Goal: Information Seeking & Learning: Understand process/instructions

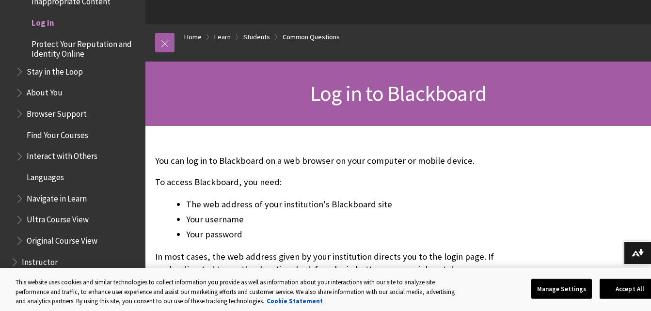
scroll to position [74, 0]
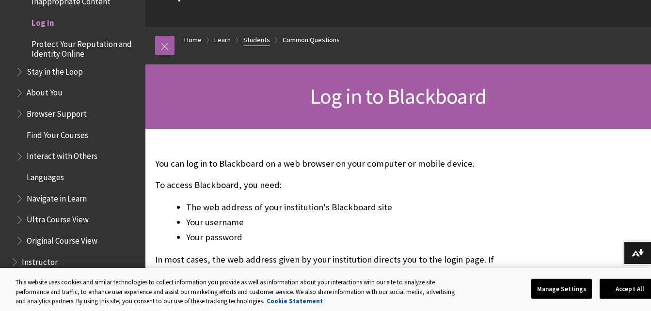
click at [255, 36] on link "Students" at bounding box center [256, 40] width 27 height 12
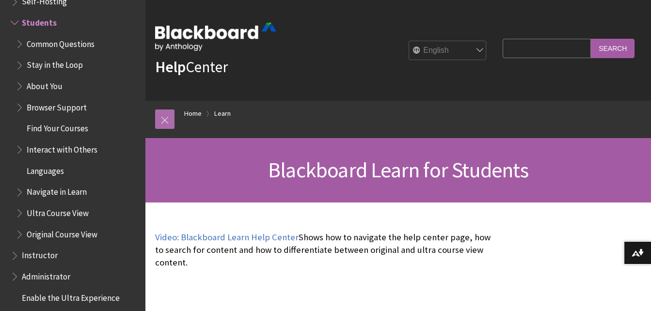
click at [162, 124] on link at bounding box center [164, 119] width 19 height 19
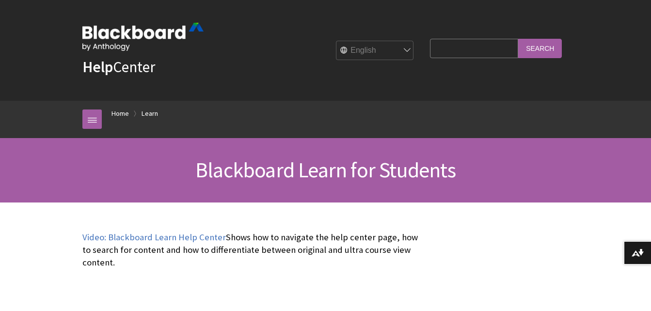
click at [82, 133] on div at bounding box center [91, 119] width 19 height 37
click at [89, 124] on link at bounding box center [91, 119] width 19 height 19
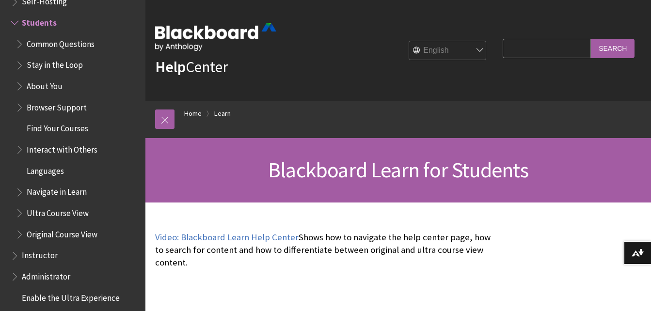
click at [66, 128] on span "Find Your Courses" at bounding box center [58, 127] width 62 height 13
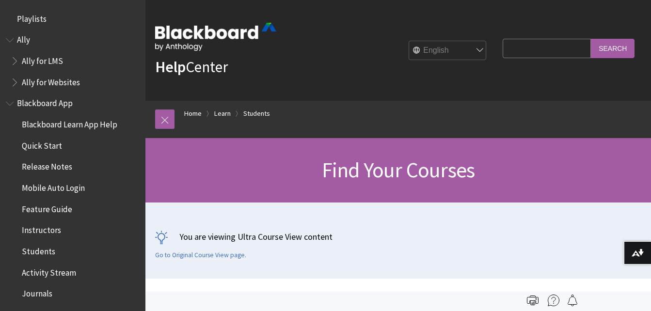
scroll to position [1040, 0]
